Goal: Communication & Community: Answer question/provide support

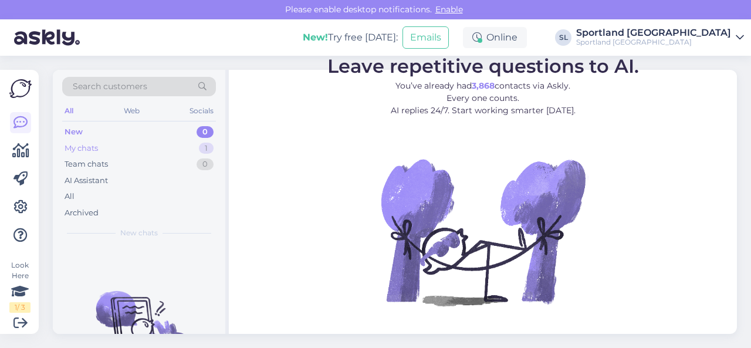
click at [140, 148] on div "My chats 1" at bounding box center [139, 148] width 154 height 16
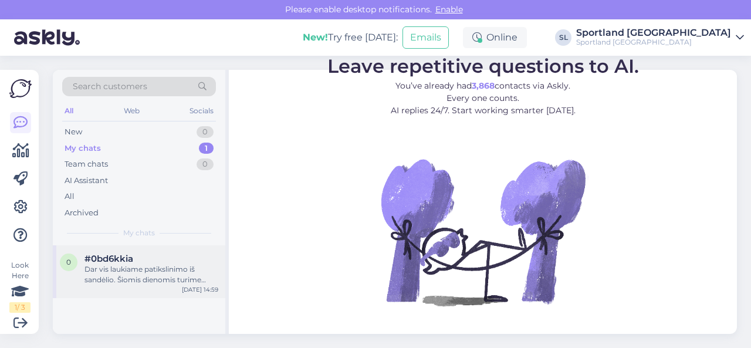
click at [141, 274] on div "Dar vis laukiame patikslinimo iš sandėlio. Šiomis dienomis turime didelį užsaky…" at bounding box center [151, 274] width 134 height 21
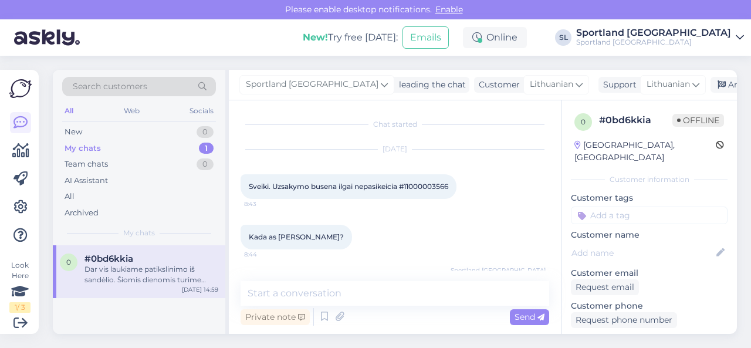
click at [440, 184] on span "Sveiki. Uzsakymo busena ilgai nepasikeicia #11000003566" at bounding box center [348, 186] width 199 height 9
copy div "11000003566 8:43"
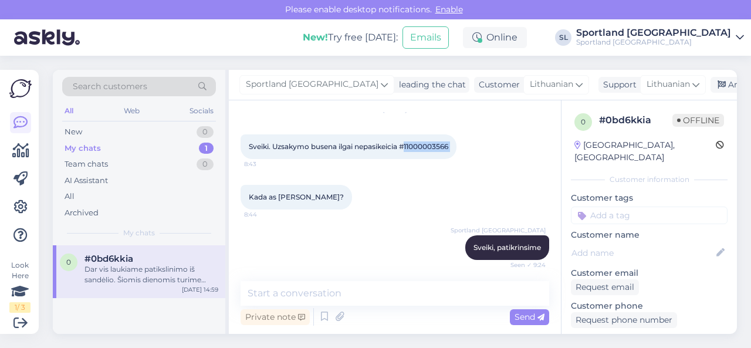
scroll to position [153, 0]
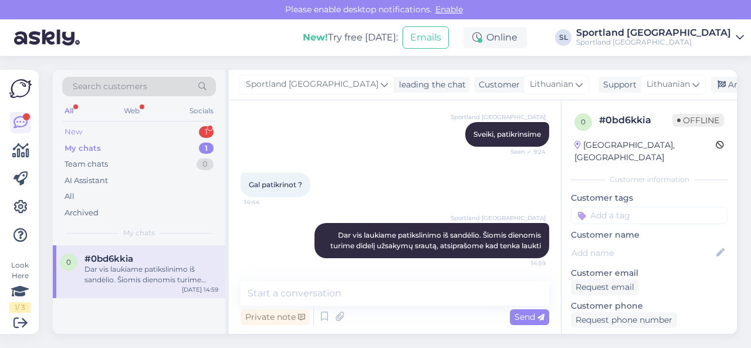
click at [169, 125] on div "New 1" at bounding box center [139, 132] width 154 height 16
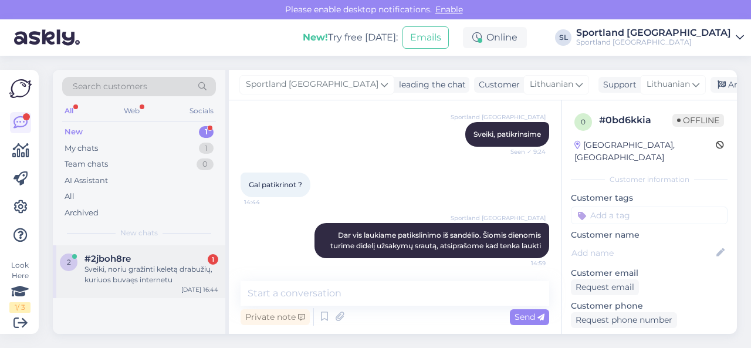
click at [137, 264] on div "Sveiki, noriu gražinti keletą drabužių, kuriuos buvaęs internetu" at bounding box center [151, 274] width 134 height 21
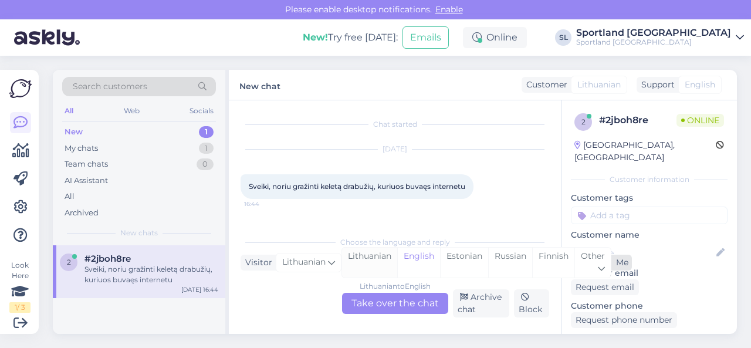
click at [378, 259] on div "Lithuanian" at bounding box center [369, 263] width 55 height 30
click at [381, 304] on div "Lithuanian to Lithuanian Take over the chat" at bounding box center [395, 303] width 106 height 21
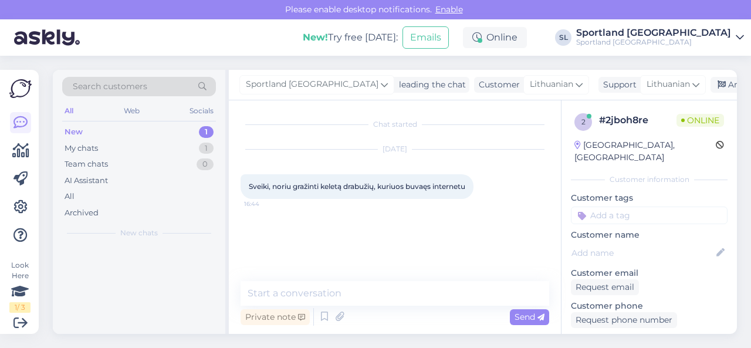
scroll to position [0, 0]
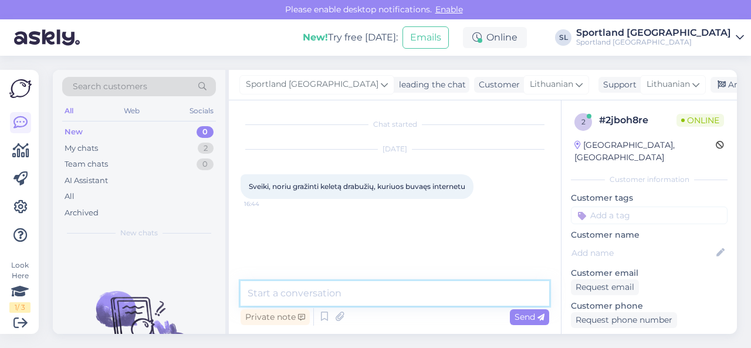
click at [351, 290] on textarea at bounding box center [394, 293] width 309 height 25
type textarea "Sveiki"
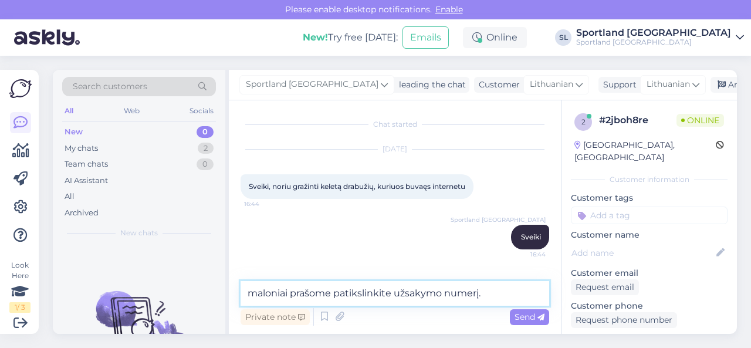
type textarea "maloniai prašome patikslinkite užsakymo numerį."
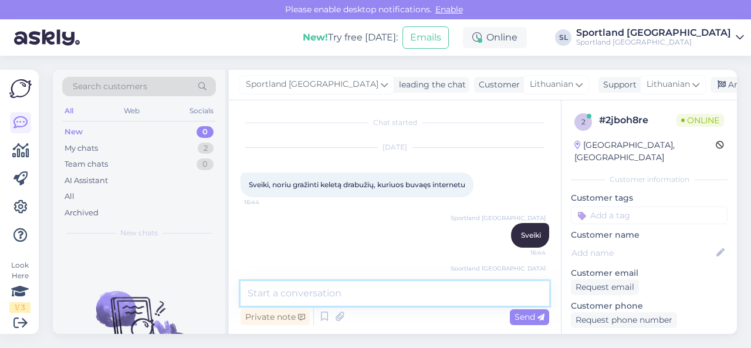
scroll to position [52, 0]
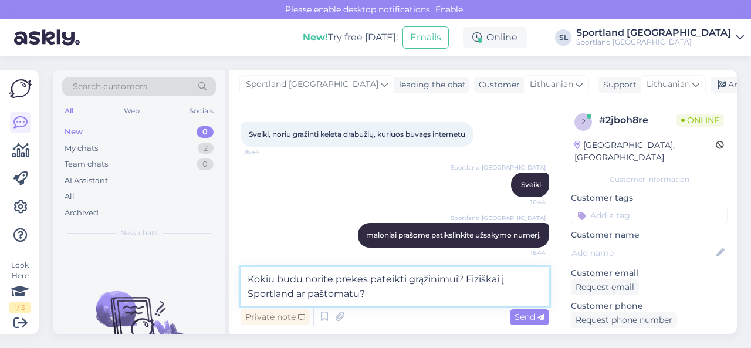
type textarea "Kokiu būdu norite prekes pateikti grąžinimui? Fiziškai į Sportland ar paštomatu?"
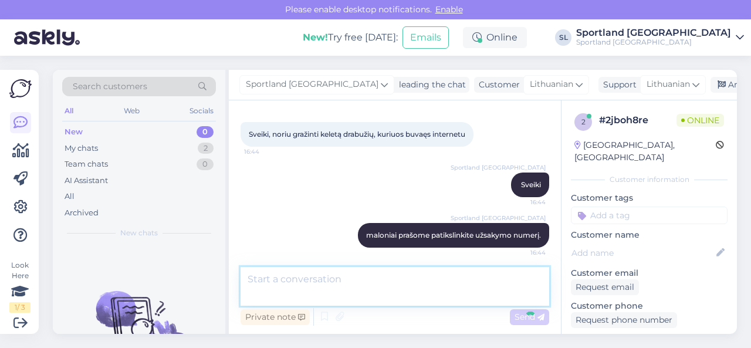
scroll to position [113, 0]
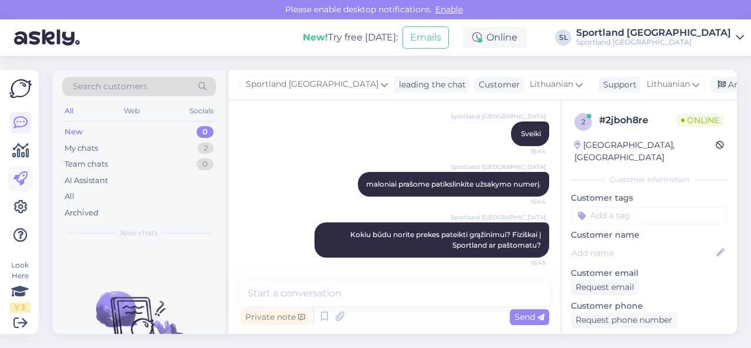
click at [15, 182] on icon at bounding box center [20, 179] width 14 height 14
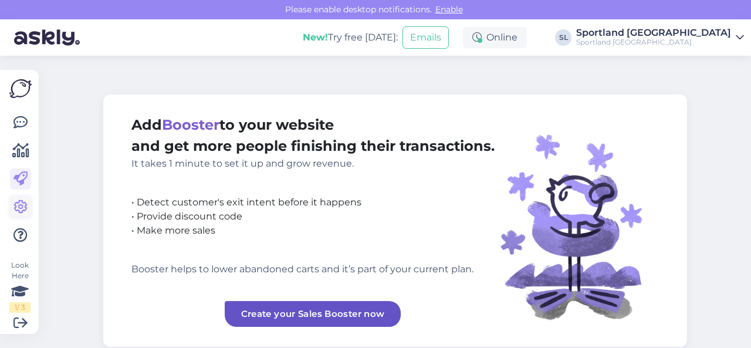
click at [20, 205] on icon at bounding box center [20, 207] width 14 height 14
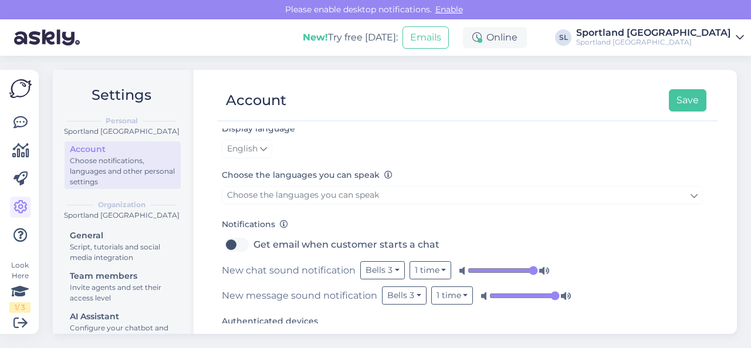
scroll to position [117, 0]
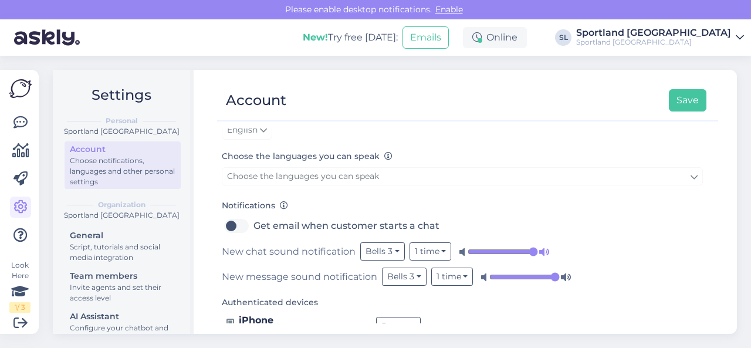
click at [540, 251] on icon at bounding box center [544, 252] width 12 height 12
click at [560, 279] on icon at bounding box center [566, 277] width 12 height 12
click at [529, 248] on input "range" at bounding box center [502, 252] width 70 height 12
click at [554, 274] on input "range" at bounding box center [524, 277] width 70 height 12
click at [685, 103] on button "Save" at bounding box center [688, 100] width 38 height 22
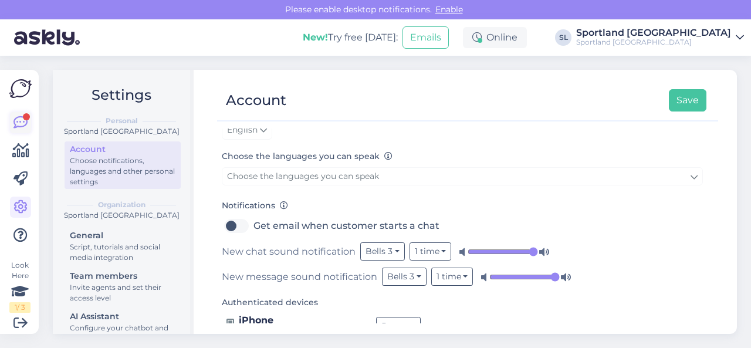
click at [20, 130] on icon at bounding box center [20, 123] width 14 height 14
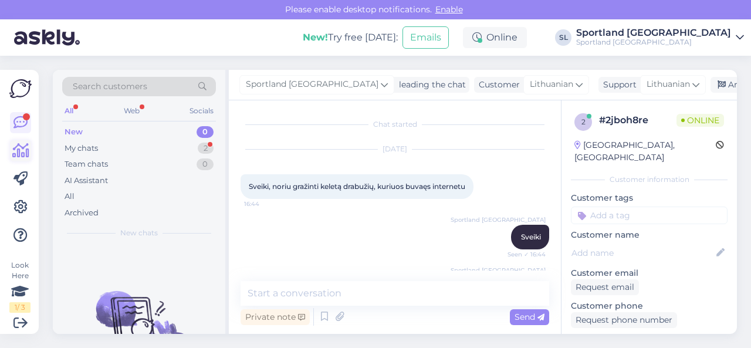
scroll to position [25, 0]
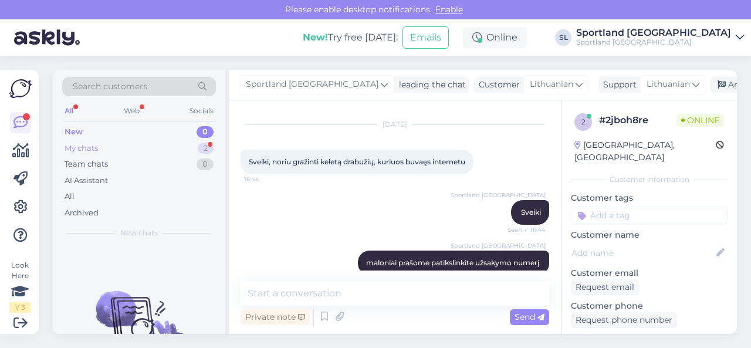
click at [134, 147] on div "My chats 2" at bounding box center [139, 148] width 154 height 16
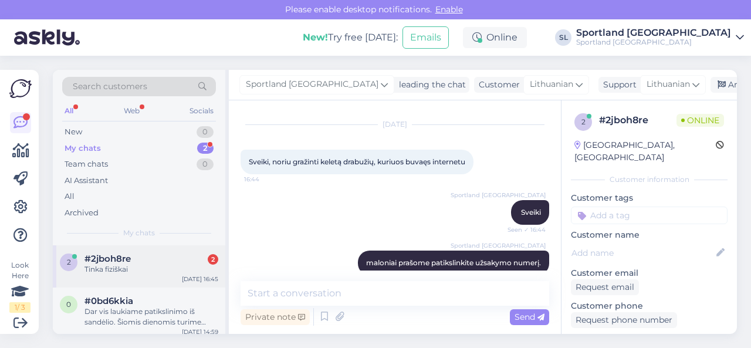
click at [160, 263] on div "#2jboh8re 2" at bounding box center [151, 258] width 134 height 11
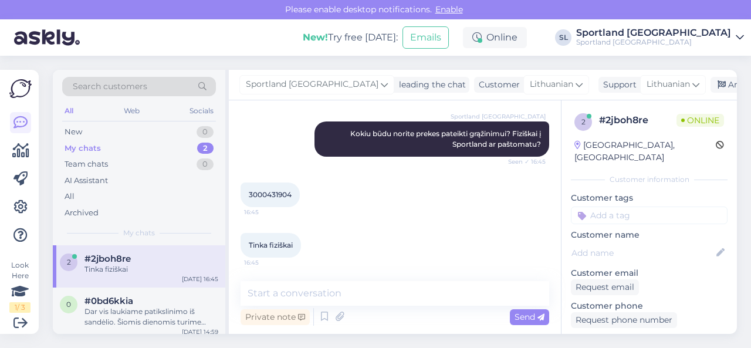
click at [276, 196] on span "3000431904" at bounding box center [270, 194] width 43 height 9
copy div "3000431904 16:45"
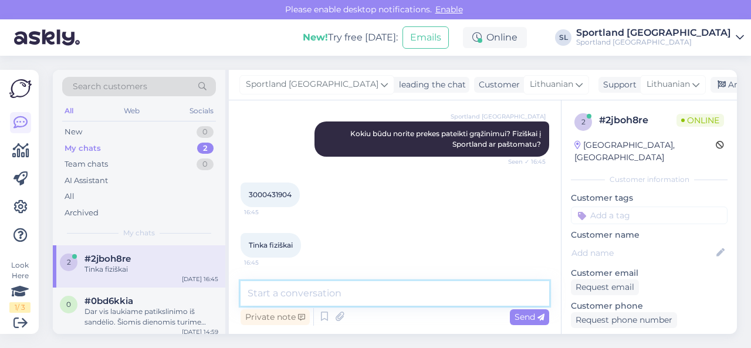
click at [326, 290] on textarea at bounding box center [394, 293] width 309 height 25
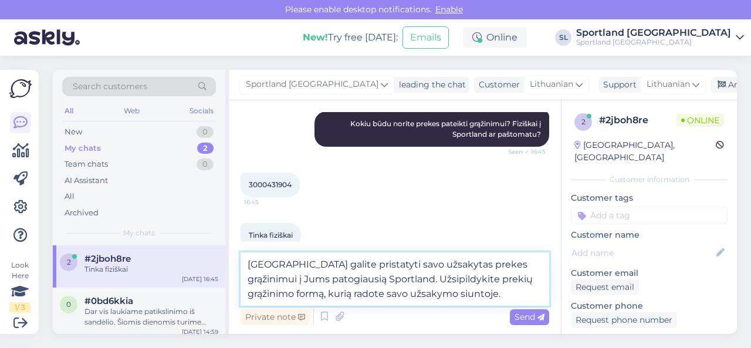
type textarea "[GEOGRAPHIC_DATA] galite pristatyti savo užsakytas prekes grąžinimui į Jums pat…"
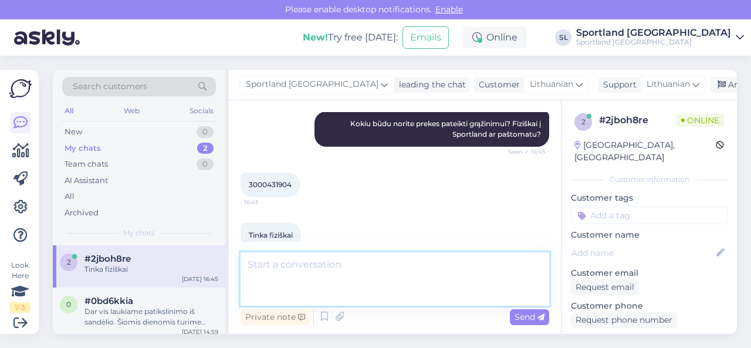
scroll to position [286, 0]
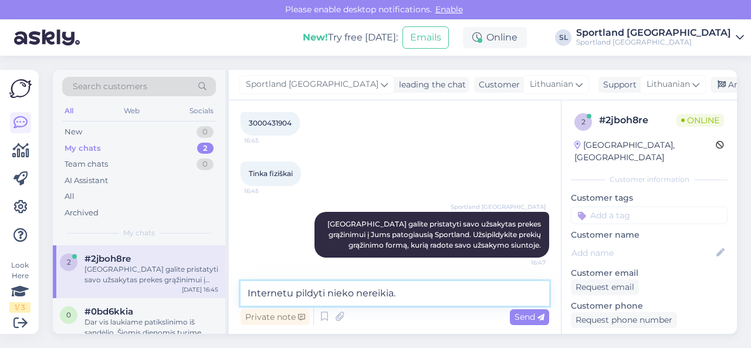
type textarea "Internetu pildyti nieko nereikia."
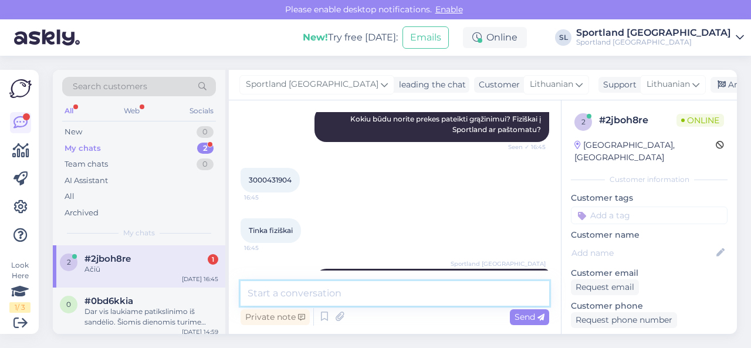
scroll to position [387, 0]
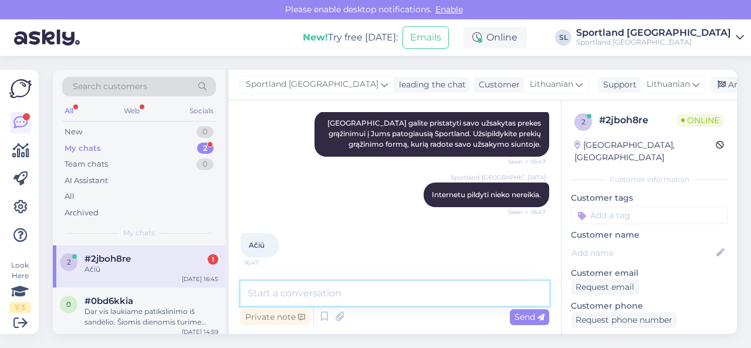
click at [351, 293] on textarea at bounding box center [394, 293] width 309 height 25
type textarea "dėkojame Jums. Gražaus vakaro ;)"
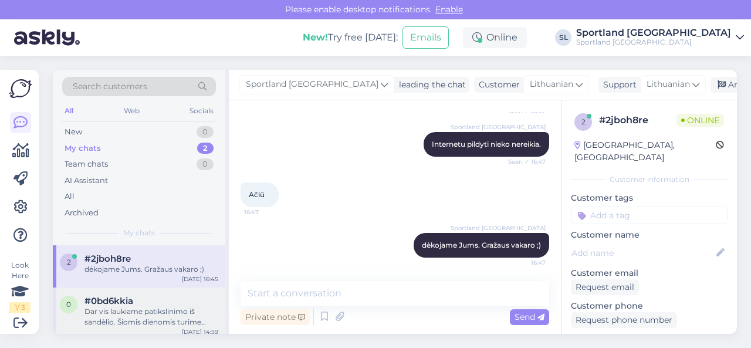
click at [154, 307] on div "Dar vis laukiame patikslinimo iš sandėlio. Šiomis dienomis turime didelį užsaky…" at bounding box center [151, 316] width 134 height 21
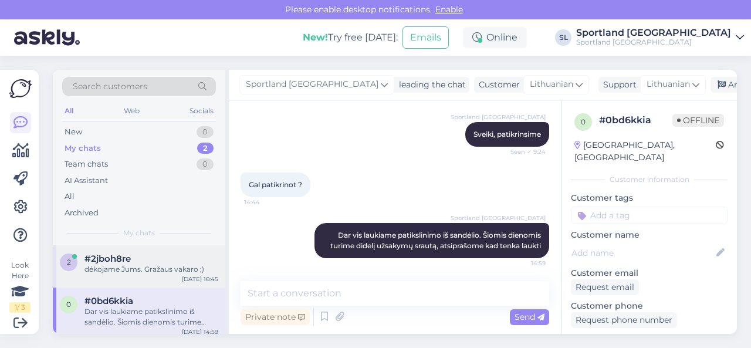
click at [144, 270] on div "dėkojame Jums. Gražaus vakaro ;)" at bounding box center [151, 269] width 134 height 11
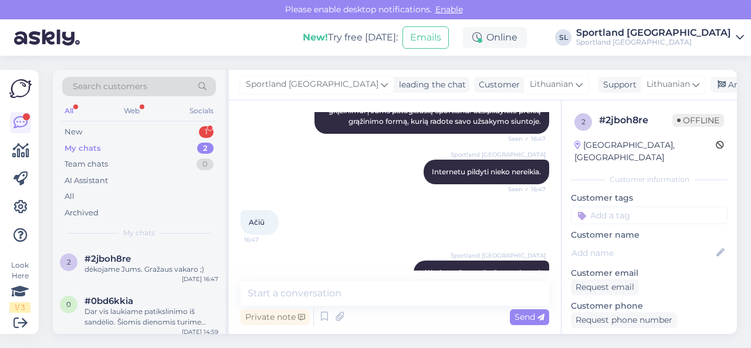
scroll to position [437, 0]
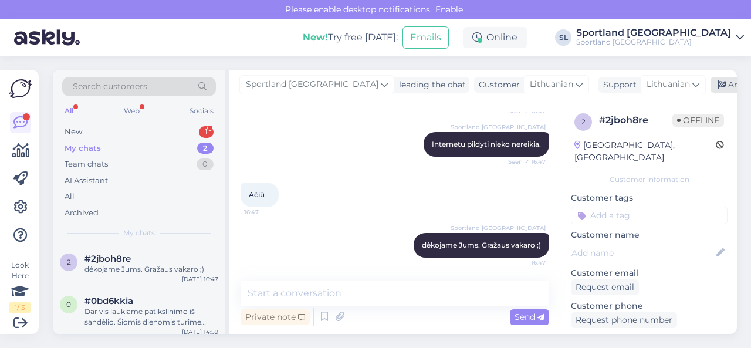
click at [710, 77] on div "Archive chat" at bounding box center [747, 85] width 74 height 16
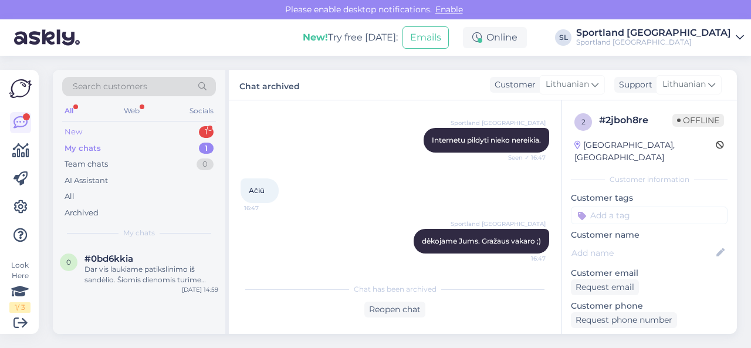
click at [168, 134] on div "New 1" at bounding box center [139, 132] width 154 height 16
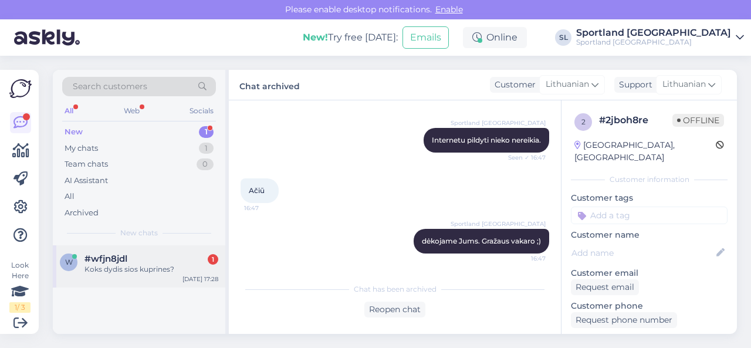
click at [131, 262] on div "#wfjn8jdl 1" at bounding box center [151, 258] width 134 height 11
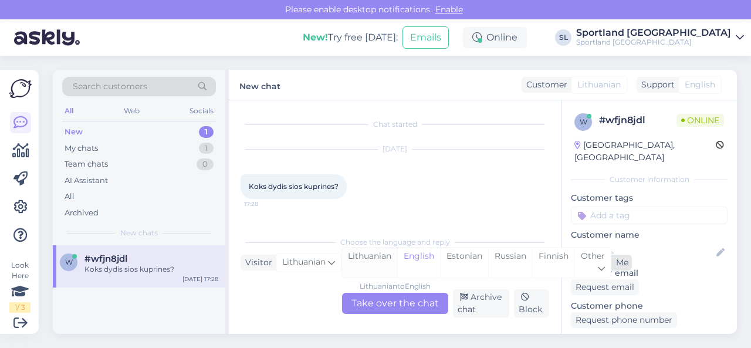
click at [370, 259] on div "Lithuanian" at bounding box center [369, 263] width 55 height 30
click at [379, 296] on div "Lithuanian to Lithuanian Take over the chat" at bounding box center [395, 303] width 106 height 21
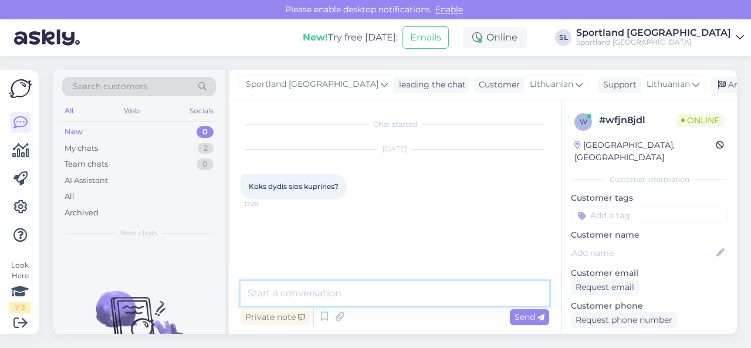
click at [355, 287] on textarea at bounding box center [394, 293] width 309 height 25
type textarea "Sveiki"
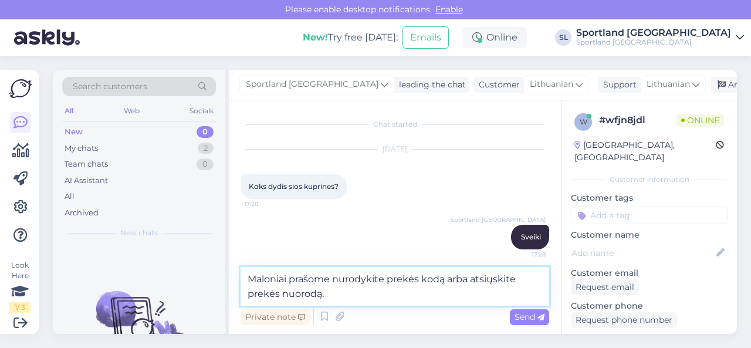
type textarea "Maloniai prašome nurodykite prekės kodą arba atsiųskite prekės nuorodą."
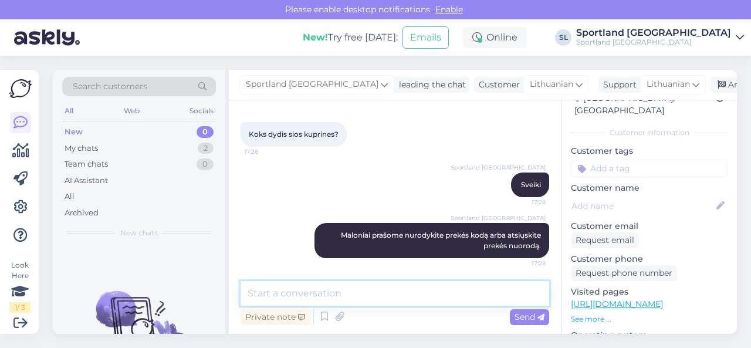
scroll to position [176, 0]
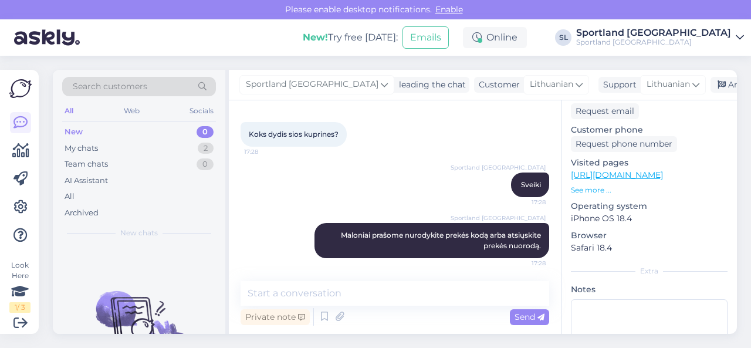
click at [643, 170] on link "[URL][DOMAIN_NAME]" at bounding box center [617, 175] width 92 height 11
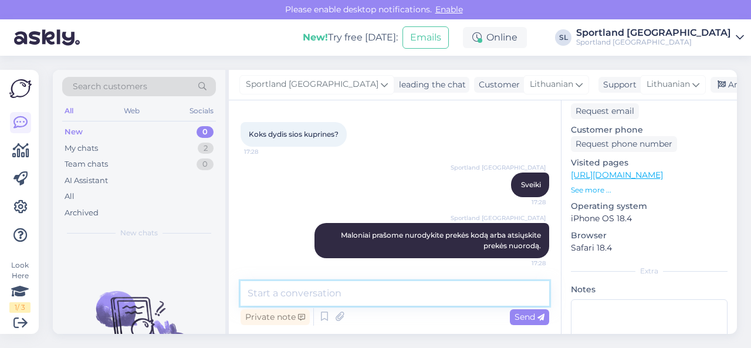
click at [344, 293] on textarea at bounding box center [394, 293] width 309 height 25
paste textarea "[URL][DOMAIN_NAME]"
type textarea "[URL][DOMAIN_NAME]"
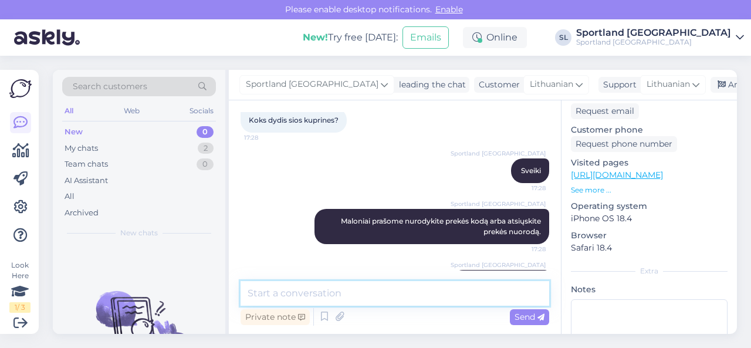
scroll to position [113, 0]
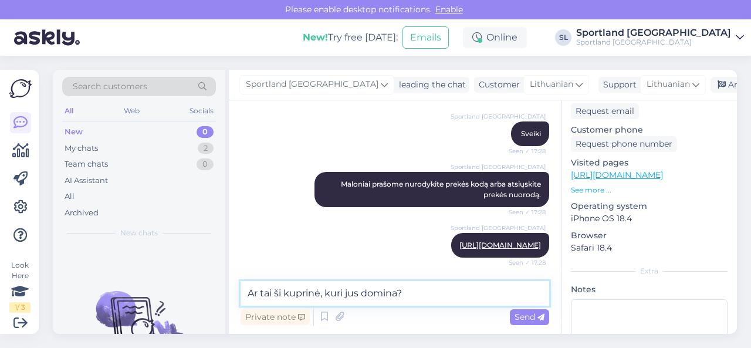
type textarea "Ar tai ši kuprinė, kuri jus domina?"
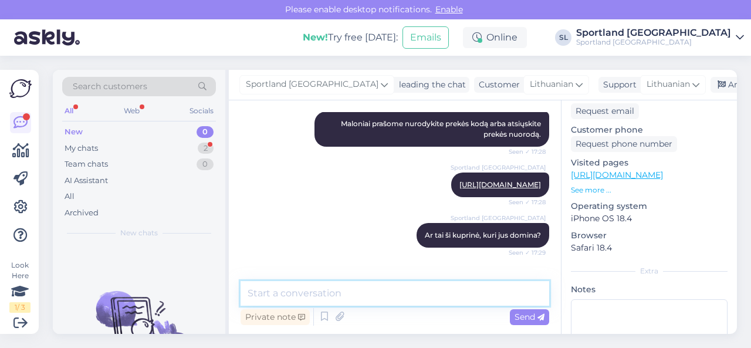
scroll to position [214, 0]
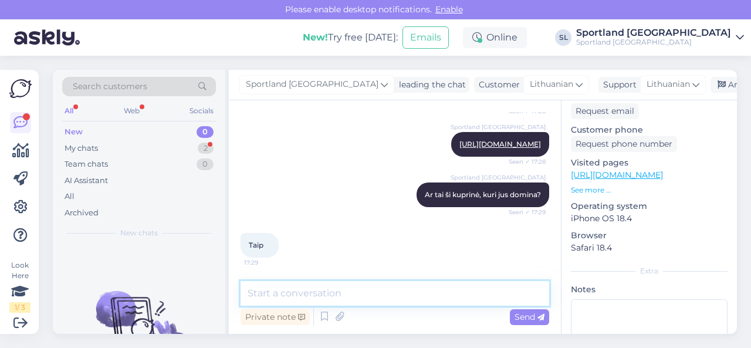
click at [331, 287] on textarea at bounding box center [394, 293] width 309 height 25
paste textarea "42,5 x 32,4 x 12,1 cm"
type textarea "išmatavimai: 42,5 x 32,4 x 12,1 cm"
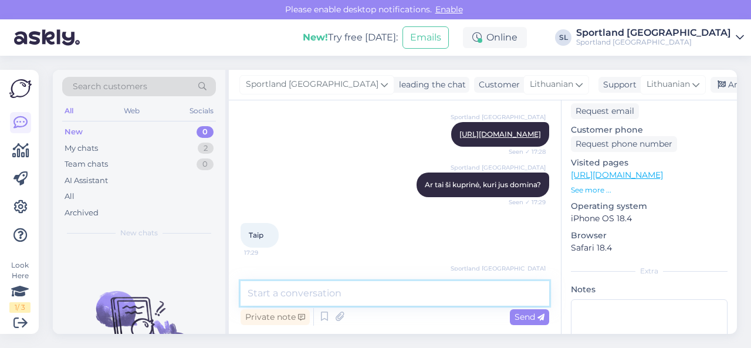
scroll to position [265, 0]
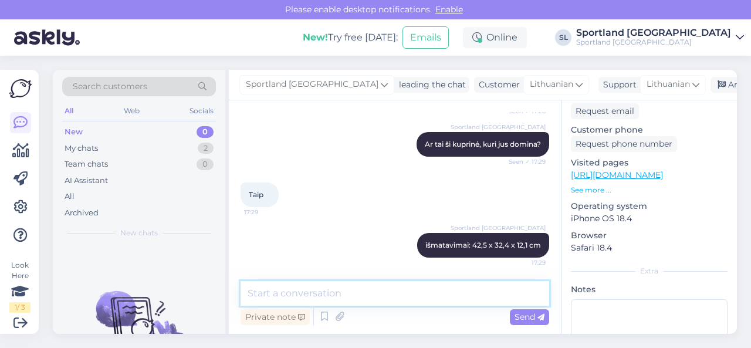
click at [402, 293] on textarea at bounding box center [394, 293] width 309 height 25
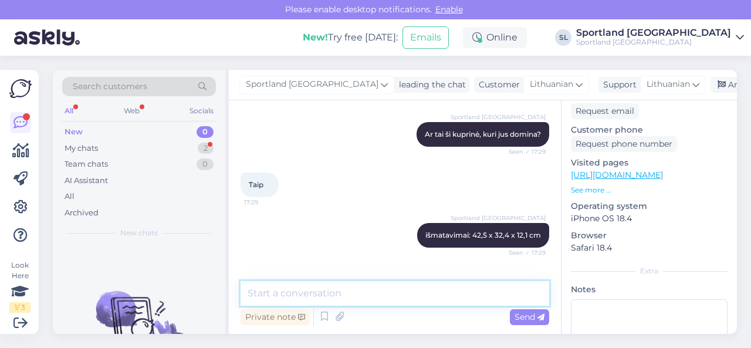
scroll to position [315, 0]
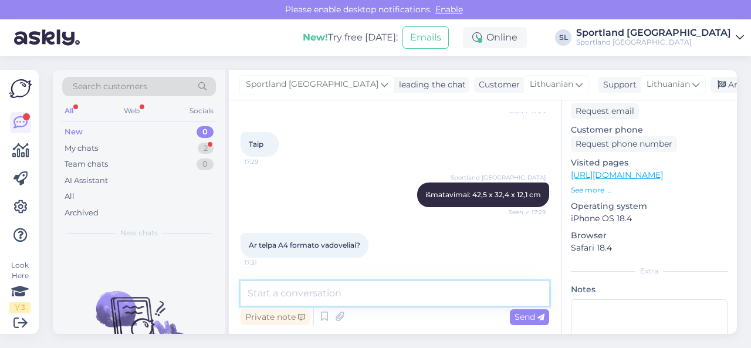
click at [407, 294] on textarea at bounding box center [394, 293] width 309 height 25
type textarea "Taip 4A formato vadovėliai puikiai tilps."
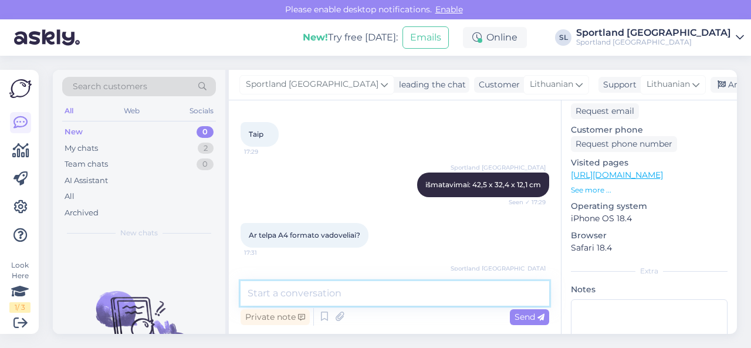
scroll to position [365, 0]
